Goal: Transaction & Acquisition: Purchase product/service

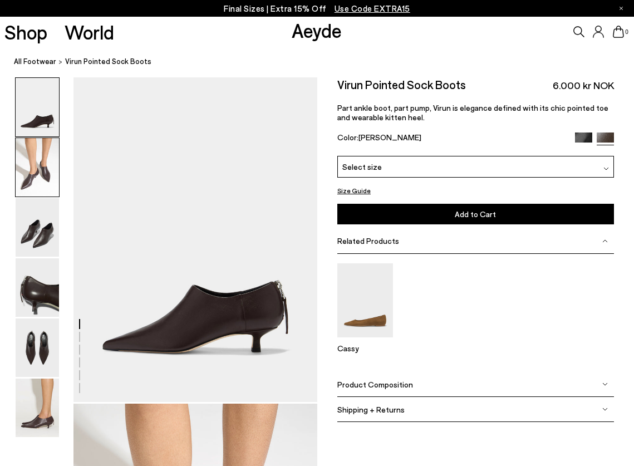
click at [34, 174] on img at bounding box center [37, 167] width 43 height 58
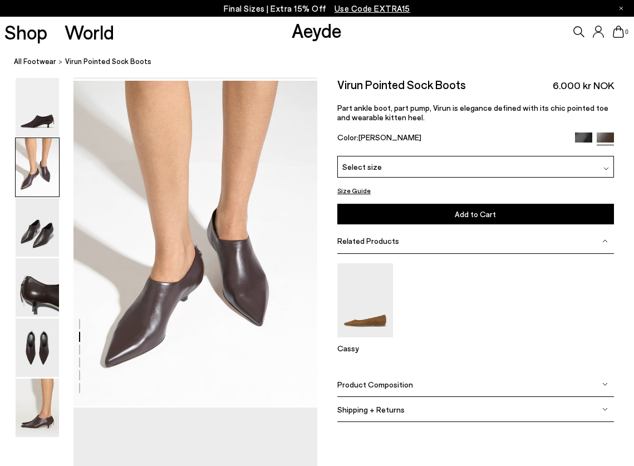
scroll to position [327, 0]
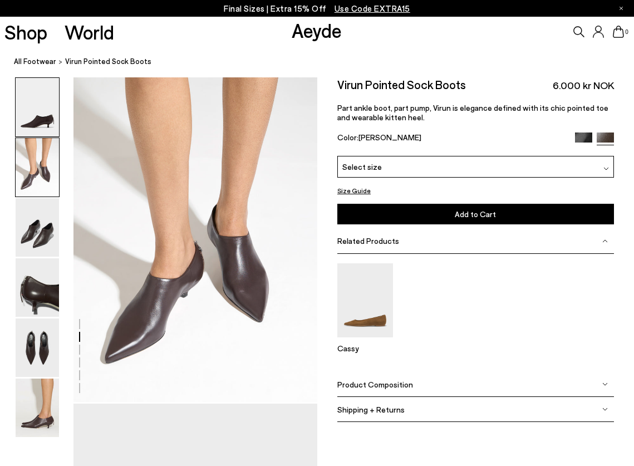
click at [39, 102] on img at bounding box center [37, 107] width 43 height 58
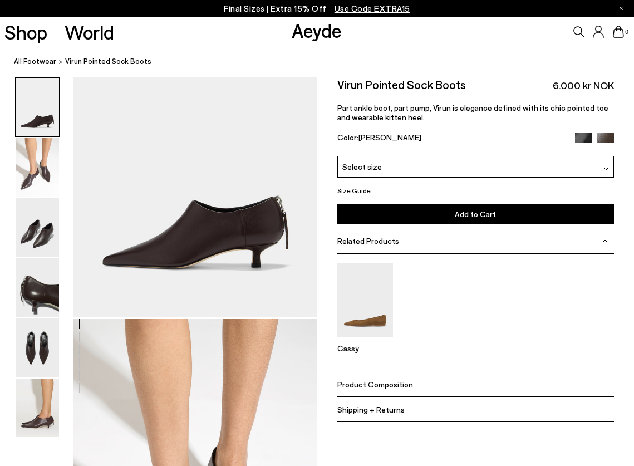
scroll to position [0, 0]
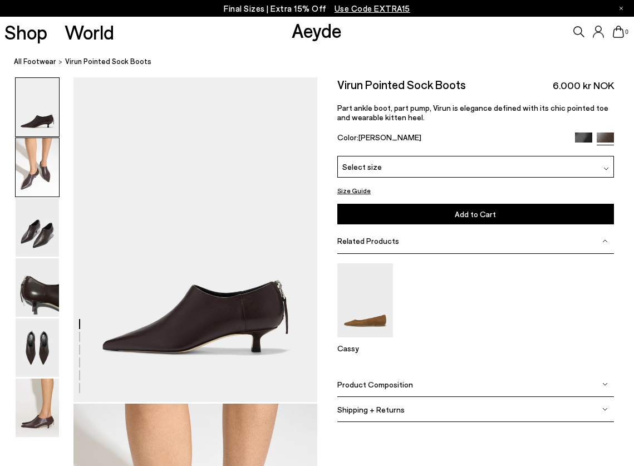
click at [35, 168] on img at bounding box center [37, 167] width 43 height 58
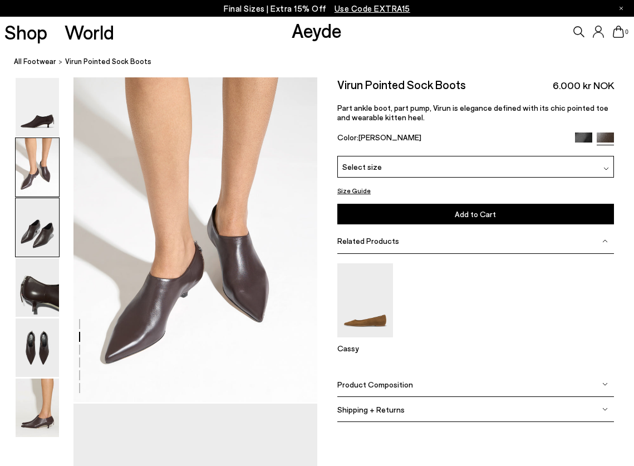
click at [38, 232] on img at bounding box center [37, 227] width 43 height 58
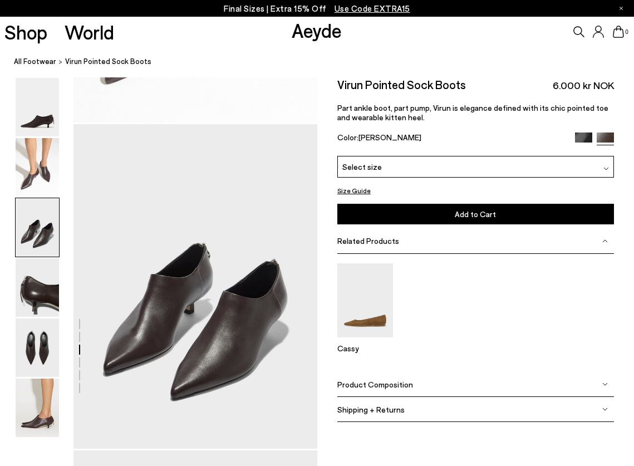
scroll to position [653, 0]
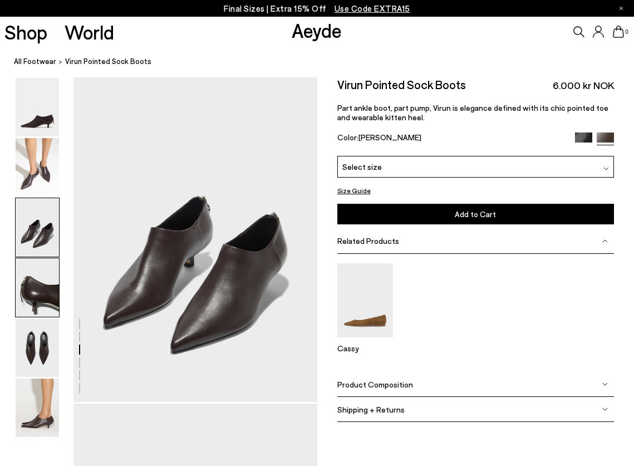
click at [44, 295] on img at bounding box center [37, 287] width 43 height 58
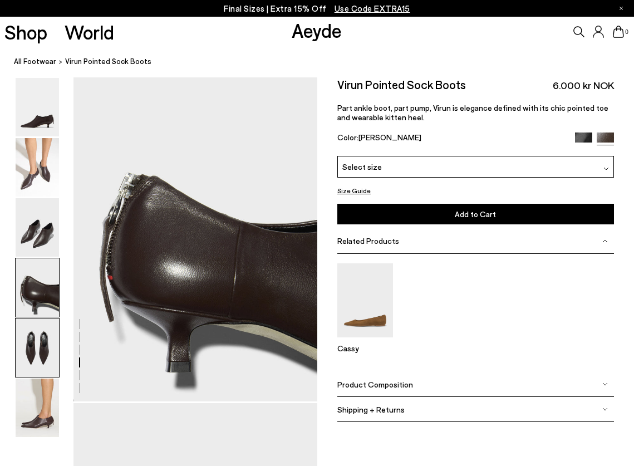
click at [34, 340] on img at bounding box center [37, 347] width 43 height 58
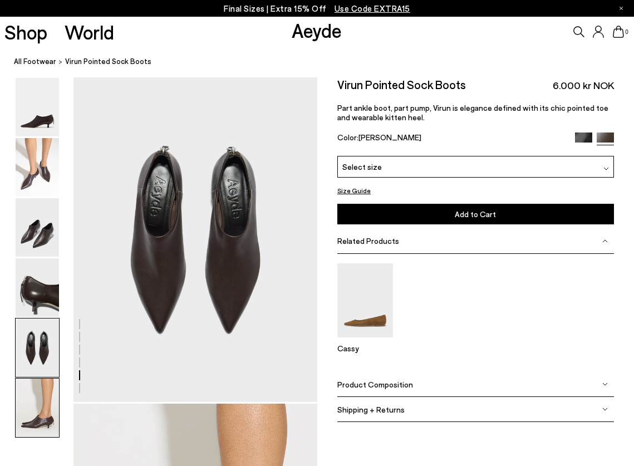
click at [47, 419] on img at bounding box center [37, 407] width 43 height 58
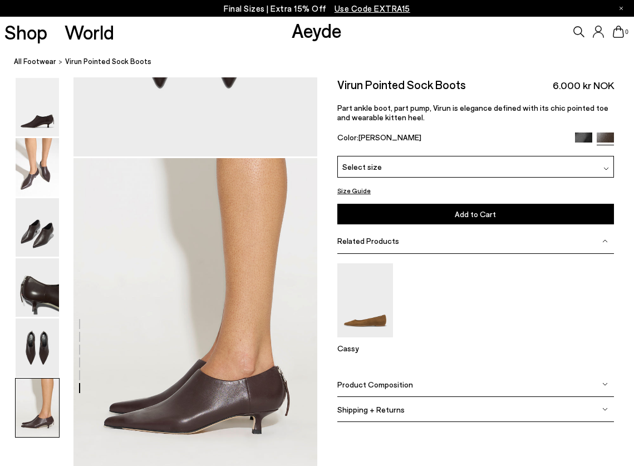
scroll to position [1551, 0]
click at [382, 173] on div "Select size" at bounding box center [475, 167] width 276 height 22
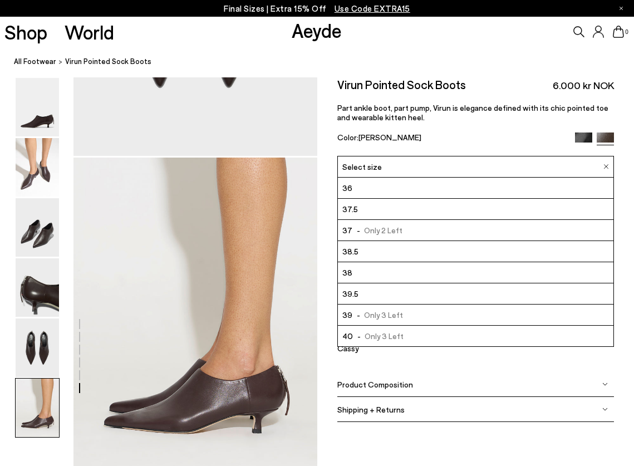
click at [388, 189] on li "36" at bounding box center [475, 187] width 275 height 21
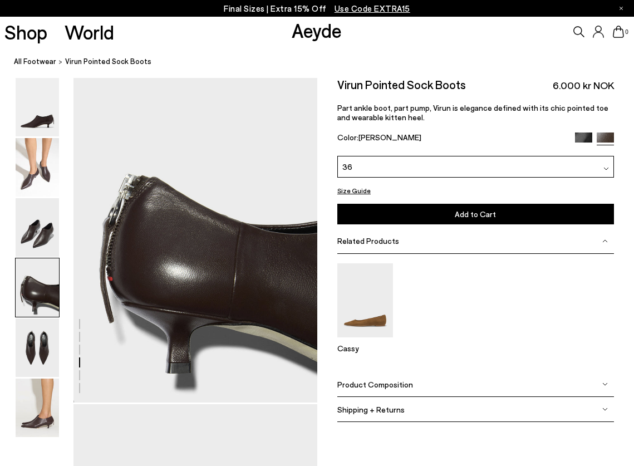
scroll to position [977, 1]
click at [49, 182] on img at bounding box center [37, 167] width 43 height 58
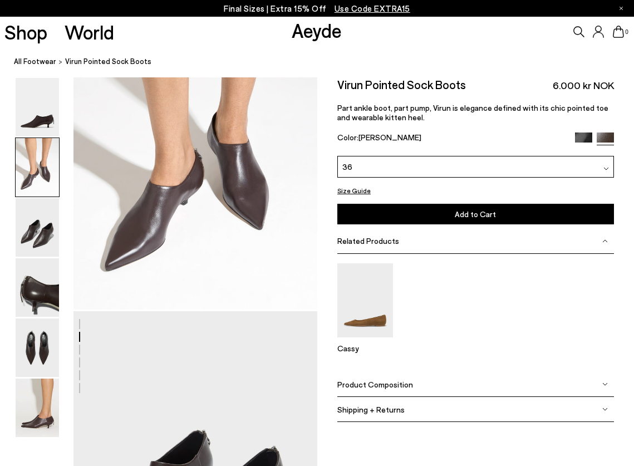
scroll to position [327, 0]
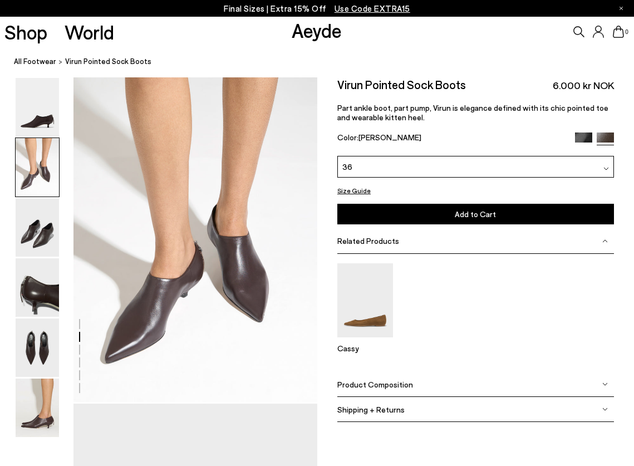
click at [583, 136] on img at bounding box center [583, 140] width 17 height 17
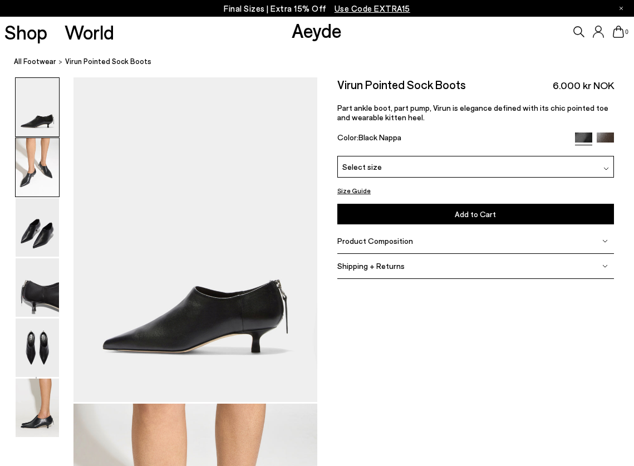
click at [28, 167] on img at bounding box center [37, 167] width 43 height 58
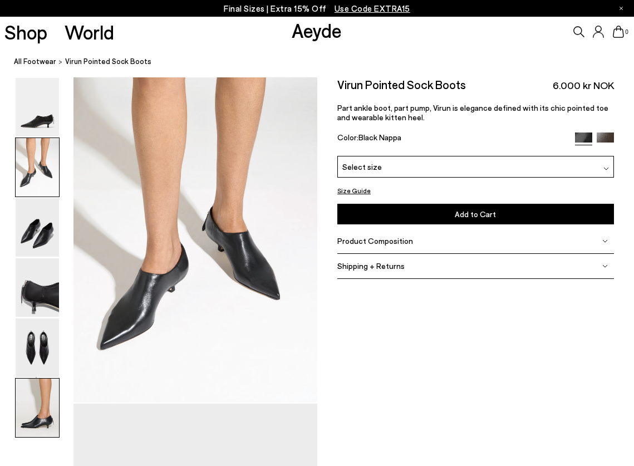
click at [43, 408] on img at bounding box center [37, 407] width 43 height 58
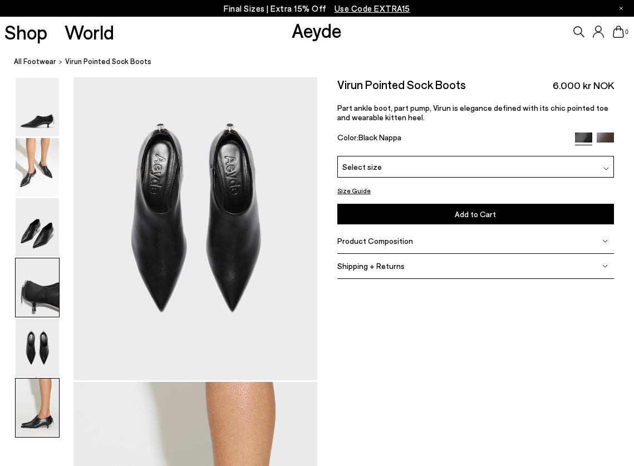
scroll to position [1708, 0]
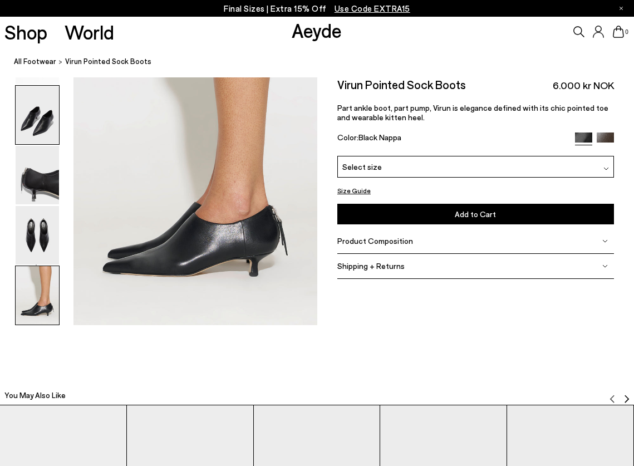
click at [47, 124] on img at bounding box center [37, 115] width 43 height 58
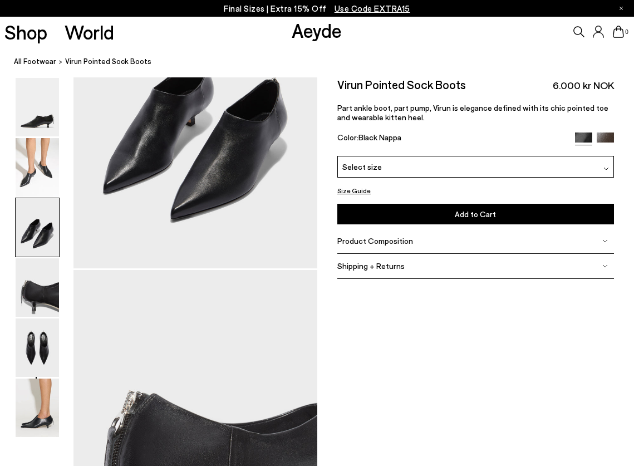
scroll to position [653, 0]
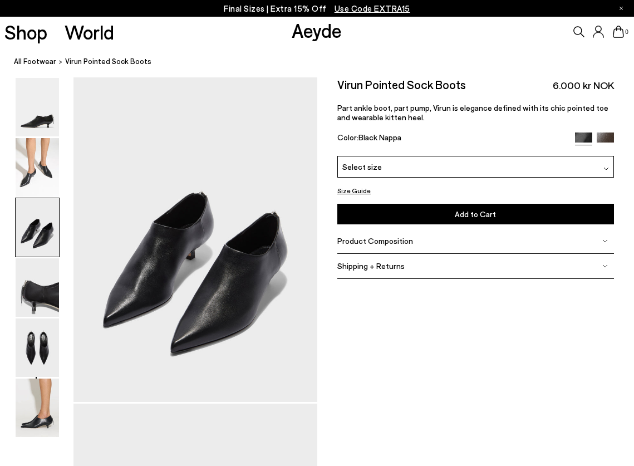
click at [409, 155] on div "Virun Pointed Sock Boots 6.000 kr NOK Part ankle boot, part pump, Virun is eleg…" at bounding box center [475, 116] width 276 height 78
click at [404, 164] on div "Select size" at bounding box center [475, 167] width 276 height 22
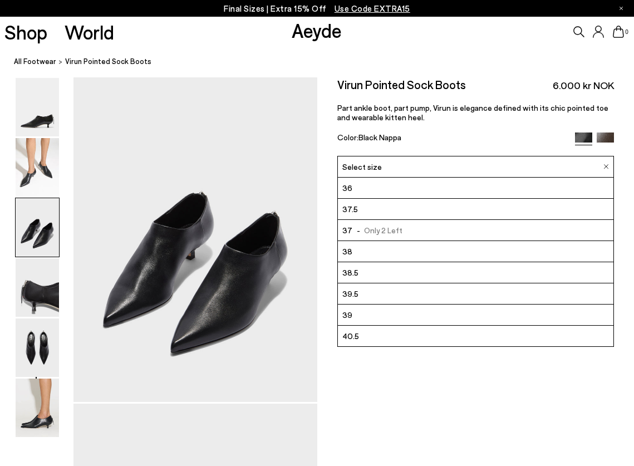
click at [363, 191] on li "36" at bounding box center [475, 187] width 275 height 21
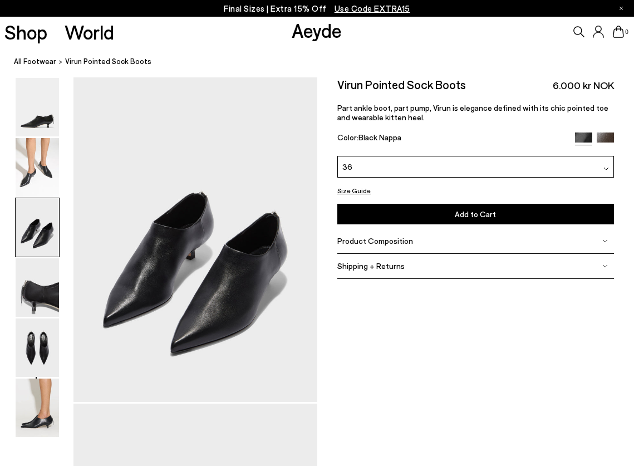
click at [473, 213] on span "Add to Cart" at bounding box center [475, 213] width 41 height 9
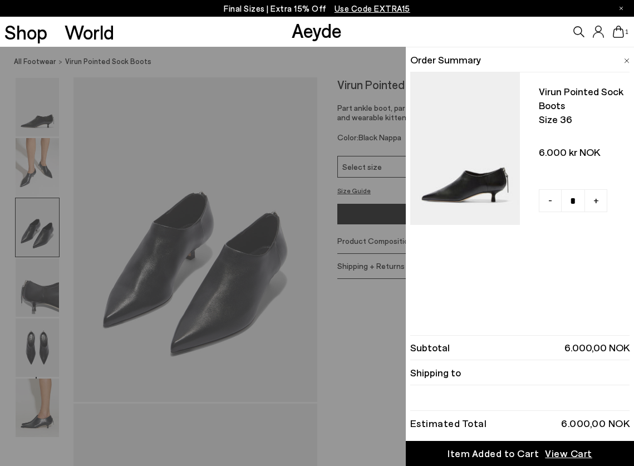
click at [597, 34] on icon at bounding box center [597, 32] width 11 height 12
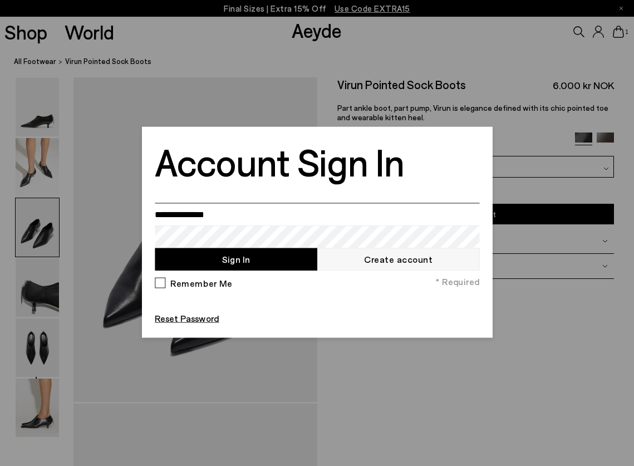
type input "**********"
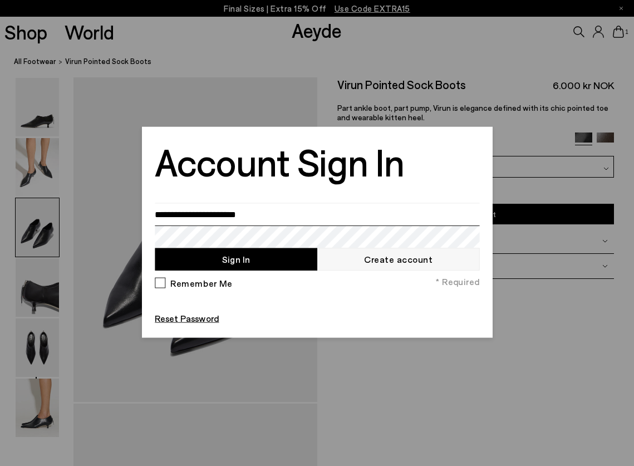
click at [235, 259] on button "Sign In" at bounding box center [236, 259] width 162 height 23
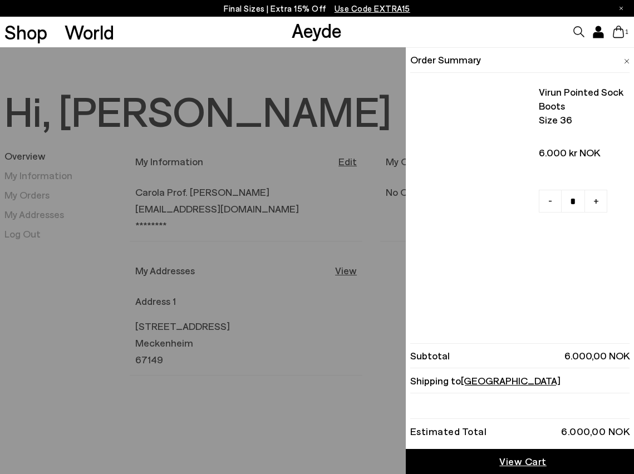
click at [616, 33] on icon at bounding box center [618, 32] width 11 height 12
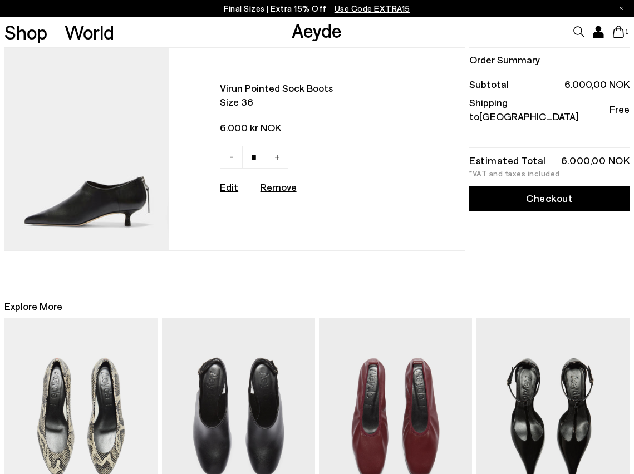
click at [232, 388] on img at bounding box center [238, 417] width 153 height 199
